Goal: Task Accomplishment & Management: Manage account settings

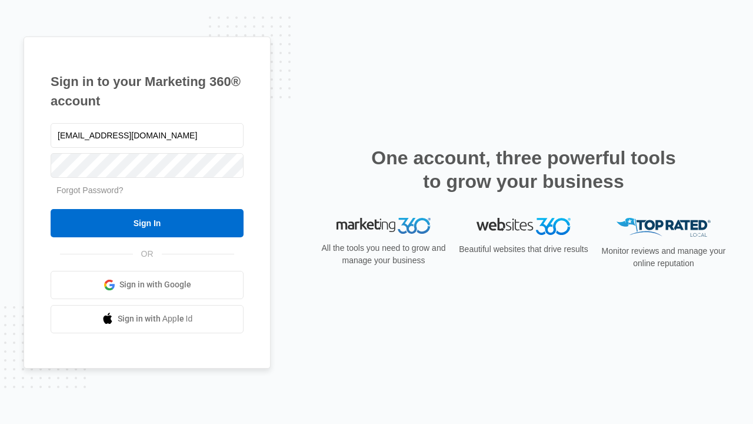
type input "[EMAIL_ADDRESS][DOMAIN_NAME]"
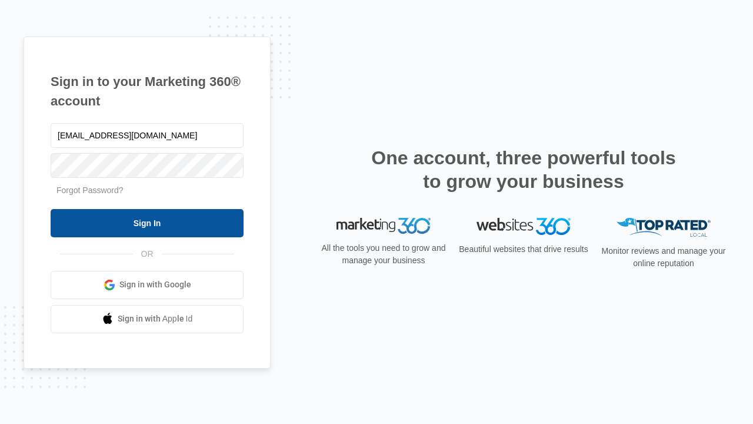
click at [147, 223] on input "Sign In" at bounding box center [147, 223] width 193 height 28
